Goal: Book appointment/travel/reservation

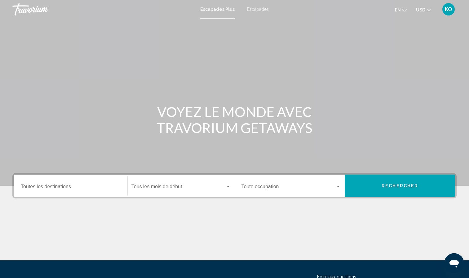
click at [64, 179] on div "Destination Toutes les destinations" at bounding box center [71, 186] width 100 height 20
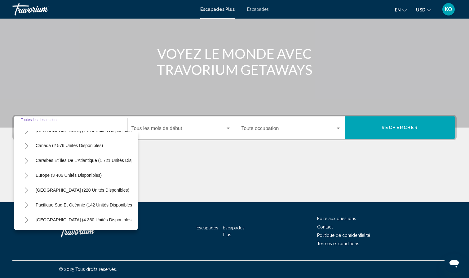
scroll to position [41, 0]
click at [26, 178] on icon "Toggle Europe (3 406 unités disponibles)" at bounding box center [26, 175] width 5 height 6
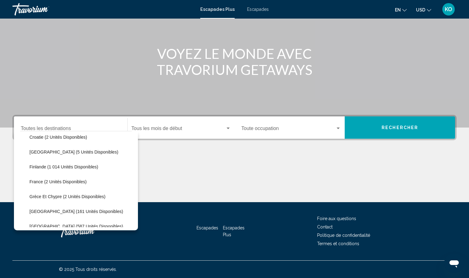
scroll to position [124, 0]
click at [47, 185] on button "France (2 unités disponibles)" at bounding box center [57, 181] width 63 height 14
type input "**********"
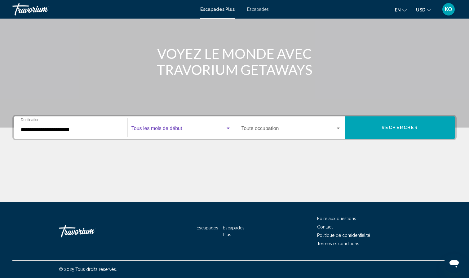
click at [196, 131] on span "Widget de recherche" at bounding box center [178, 130] width 94 height 6
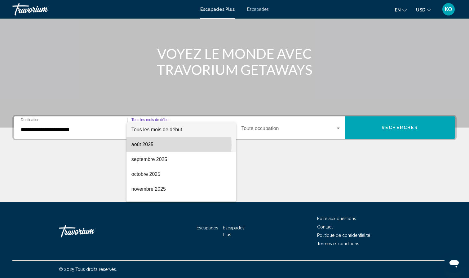
click at [160, 144] on span "août 2025" at bounding box center [180, 144] width 99 height 15
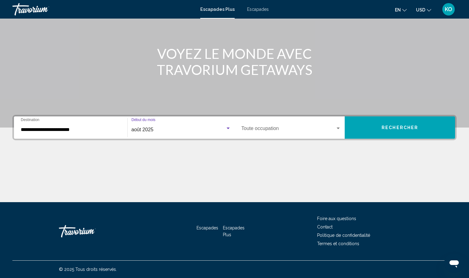
click at [263, 129] on span "Widget de recherche" at bounding box center [288, 130] width 94 height 6
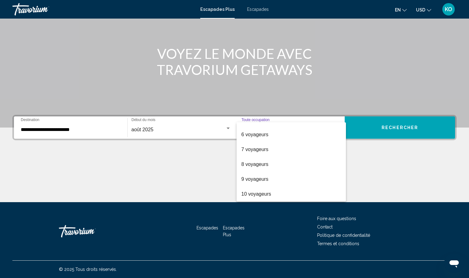
scroll to position [69, 0]
click at [257, 195] on font "10 voyageurs" at bounding box center [256, 193] width 30 height 5
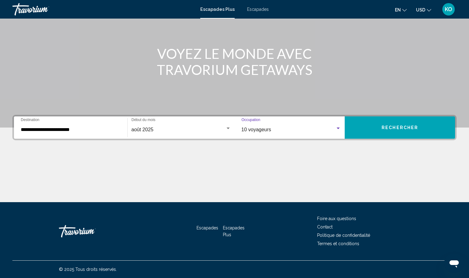
click at [390, 132] on button "Rechercher" at bounding box center [399, 127] width 110 height 22
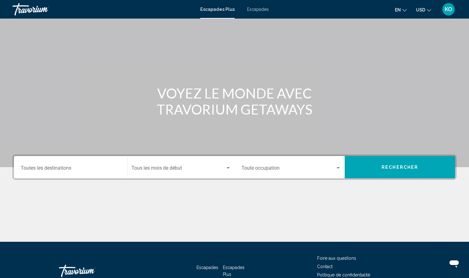
scroll to position [20, 0]
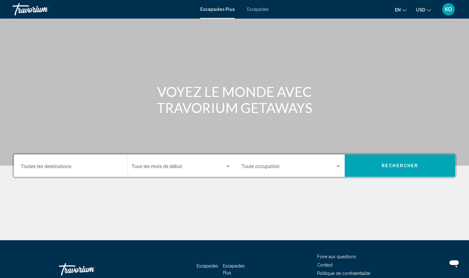
click at [85, 161] on div "Destination Toutes les destinations" at bounding box center [71, 166] width 100 height 20
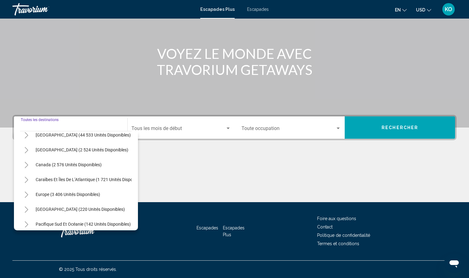
scroll to position [22, 0]
click at [82, 190] on button "Europe (3 406 unités disponibles)" at bounding box center [68, 194] width 71 height 14
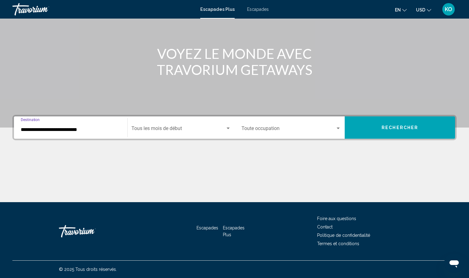
click at [75, 133] on div "**********" at bounding box center [71, 128] width 100 height 20
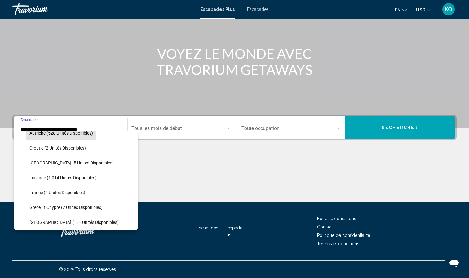
scroll to position [115, 0]
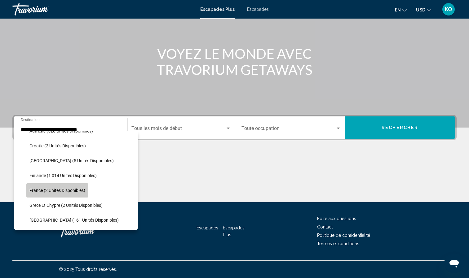
click at [47, 193] on button "France (2 unités disponibles)" at bounding box center [57, 190] width 62 height 14
type input "**********"
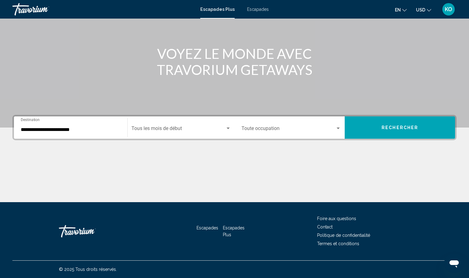
click at [164, 135] on div "Start Month Tous les mois de début" at bounding box center [180, 128] width 99 height 20
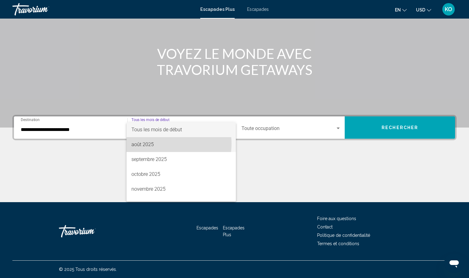
click at [162, 144] on span "août 2025" at bounding box center [180, 144] width 99 height 15
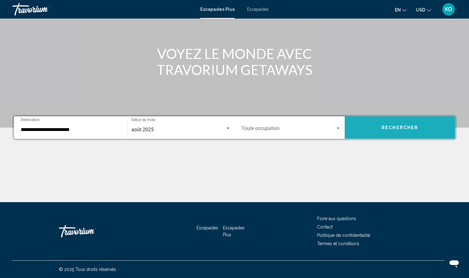
click at [365, 120] on button "Rechercher" at bounding box center [399, 127] width 110 height 22
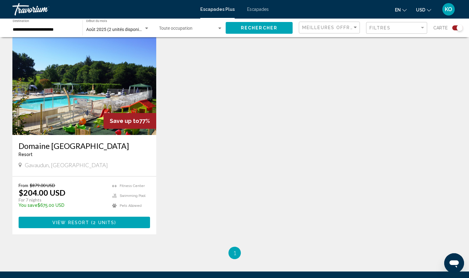
scroll to position [221, 0]
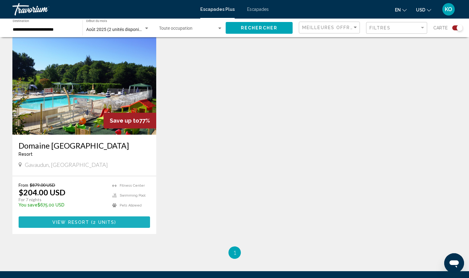
click at [117, 220] on button "View Resort ( 2 units )" at bounding box center [84, 221] width 131 height 11
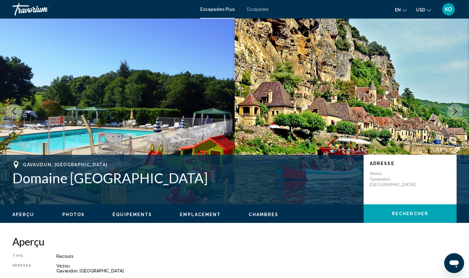
click at [186, 220] on div "Aperçu Photos Équipements Emplacement Chambres Rechercher" at bounding box center [234, 213] width 469 height 19
click at [194, 216] on span "Emplacement" at bounding box center [200, 214] width 41 height 5
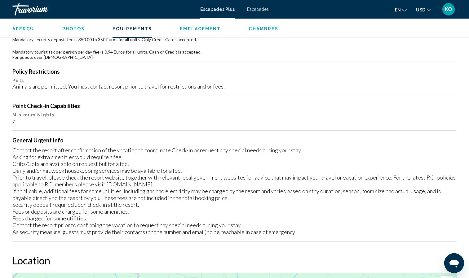
scroll to position [913, 0]
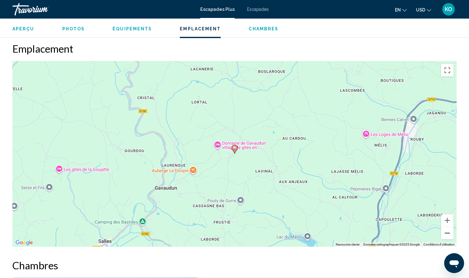
click at [448, 229] on button "Zoom arrière" at bounding box center [447, 233] width 12 height 12
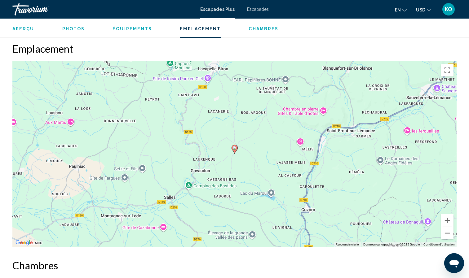
click at [448, 229] on button "Zoom arrière" at bounding box center [447, 233] width 12 height 12
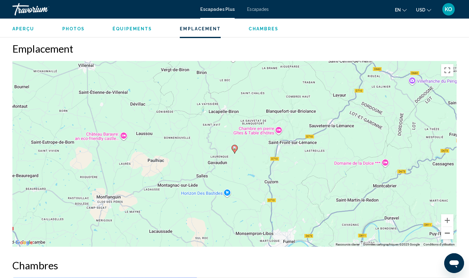
click at [448, 229] on button "Zoom arrière" at bounding box center [447, 233] width 12 height 12
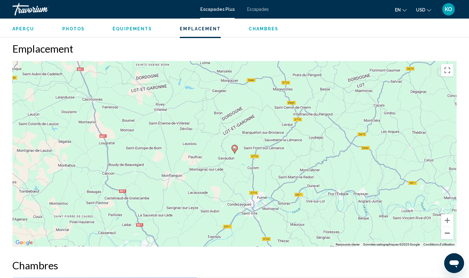
click at [448, 229] on button "Zoom arrière" at bounding box center [447, 233] width 12 height 12
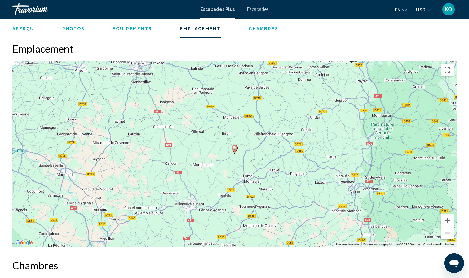
click at [448, 229] on button "Zoom arrière" at bounding box center [447, 233] width 12 height 12
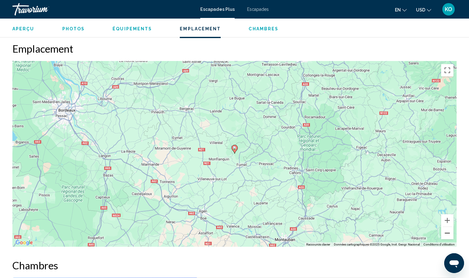
click at [448, 229] on button "Zoom arrière" at bounding box center [447, 233] width 12 height 12
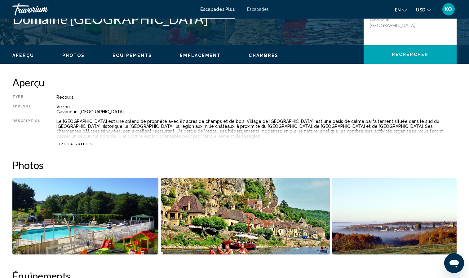
scroll to position [184, 0]
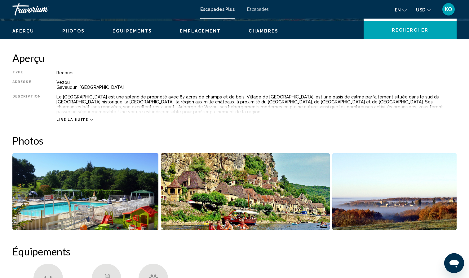
click at [143, 198] on img "Ouvrir le curseur d’image en plein écran" at bounding box center [85, 191] width 146 height 77
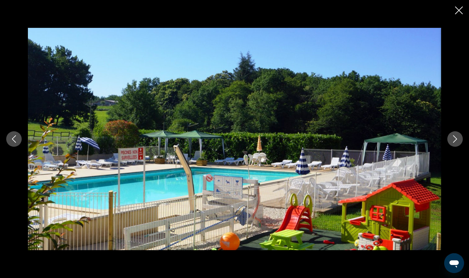
click at [456, 139] on icon "Image suivante" at bounding box center [455, 138] width 4 height 7
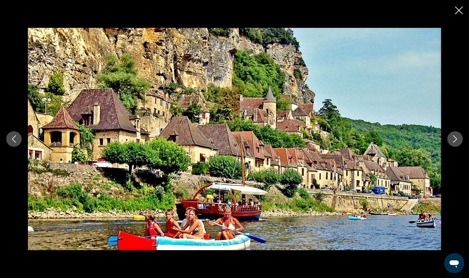
click at [456, 139] on icon "Image suivante" at bounding box center [455, 138] width 4 height 7
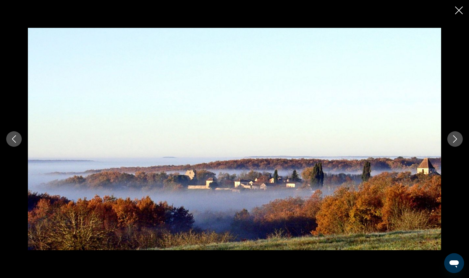
click at [456, 139] on icon "Image suivante" at bounding box center [455, 138] width 4 height 7
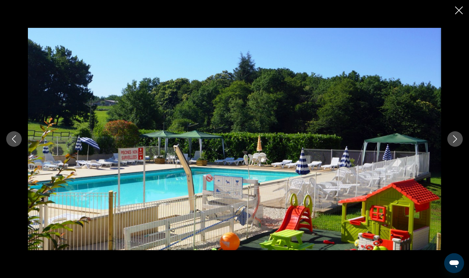
click at [456, 139] on icon "Image suivante" at bounding box center [455, 138] width 4 height 7
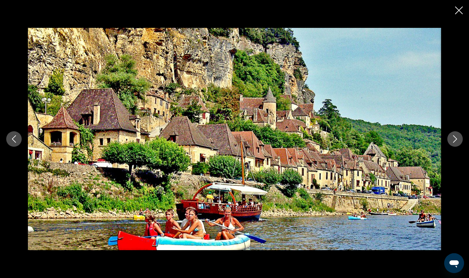
click at [456, 139] on icon "Image suivante" at bounding box center [455, 138] width 4 height 7
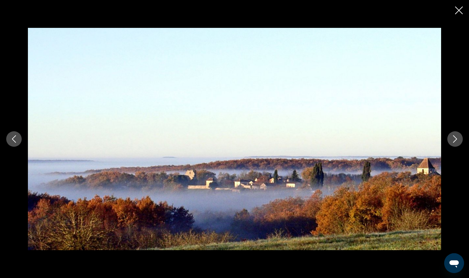
click at [456, 139] on icon "Image suivante" at bounding box center [455, 138] width 4 height 7
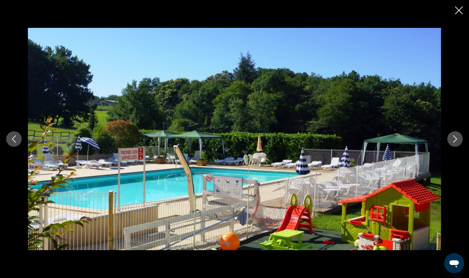
click at [461, 10] on icon "Fermer le diaporama" at bounding box center [459, 11] width 8 height 8
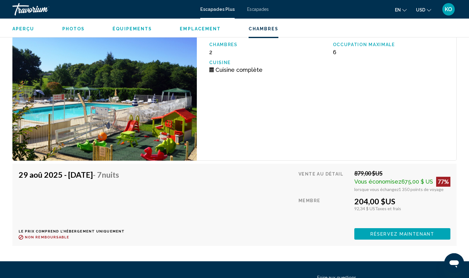
scroll to position [1170, 0]
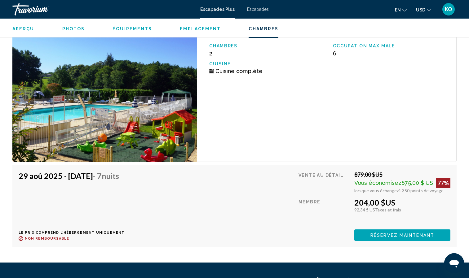
click at [405, 233] on button "Réservez maintenant" at bounding box center [402, 234] width 96 height 11
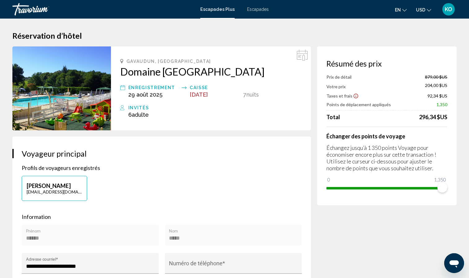
click at [260, 15] on div "Escapades Plus Escapades en English Español Français Italiano Português русский…" at bounding box center [234, 9] width 469 height 13
click at [259, 10] on span "Escapades" at bounding box center [258, 9] width 22 height 5
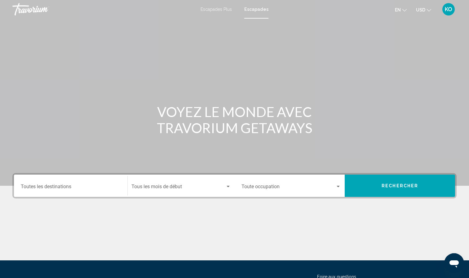
click at [223, 10] on span "Escapades Plus" at bounding box center [215, 9] width 31 height 5
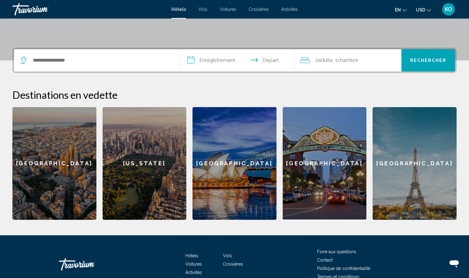
scroll to position [126, 0]
